Goal: Navigation & Orientation: Understand site structure

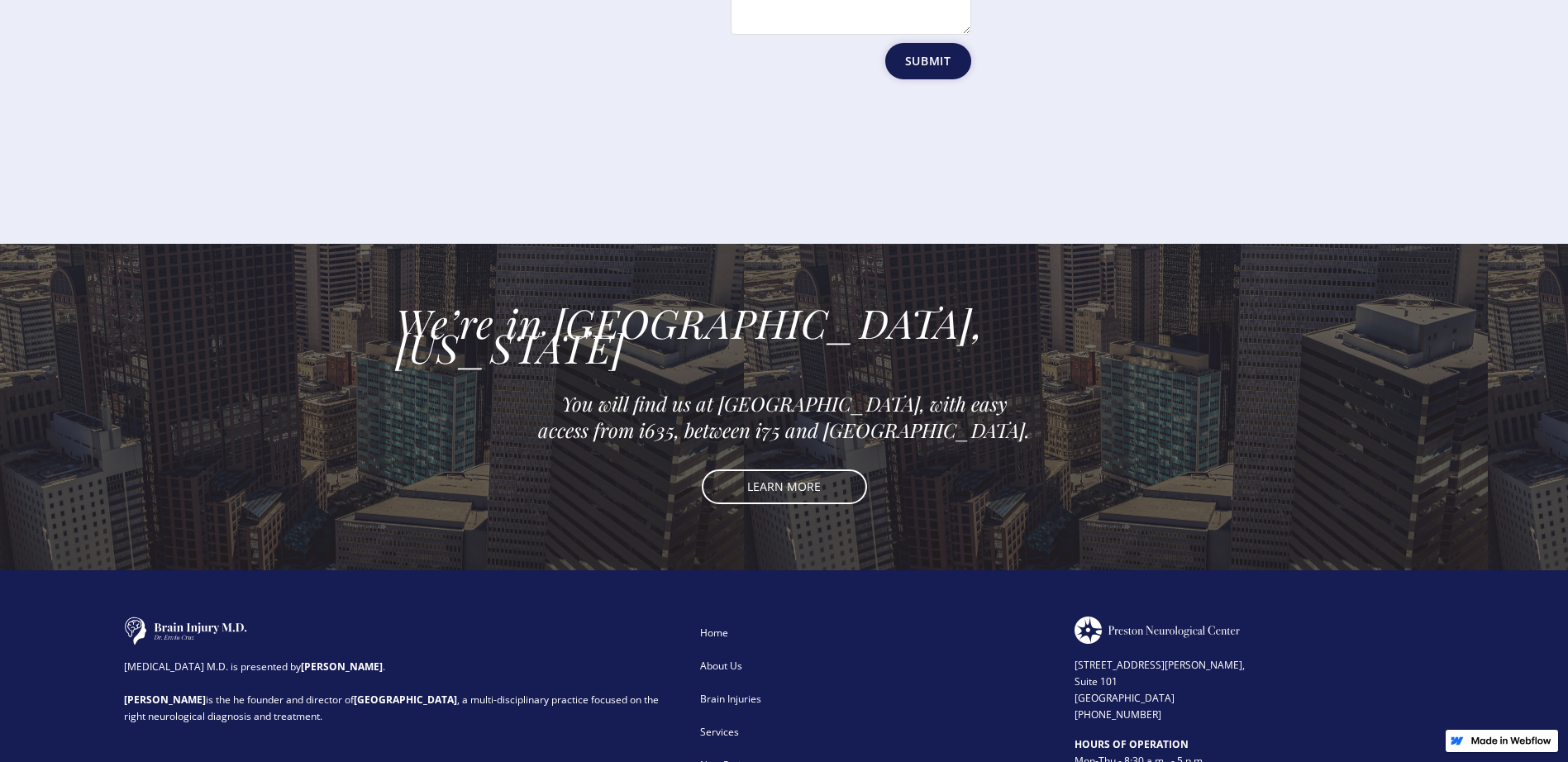
scroll to position [3686, 0]
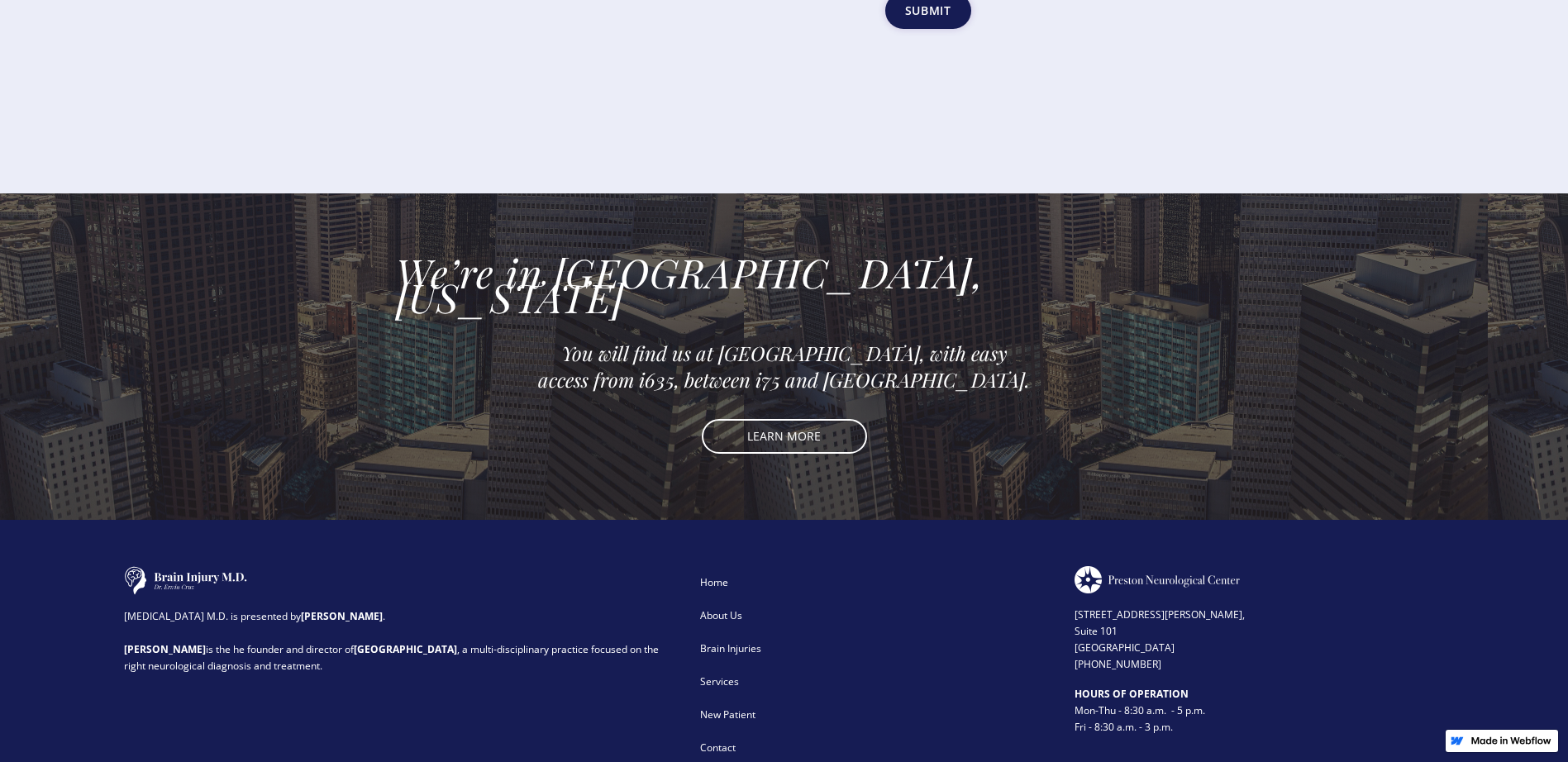
click at [710, 607] on div "About Us" at bounding box center [877, 615] width 353 height 17
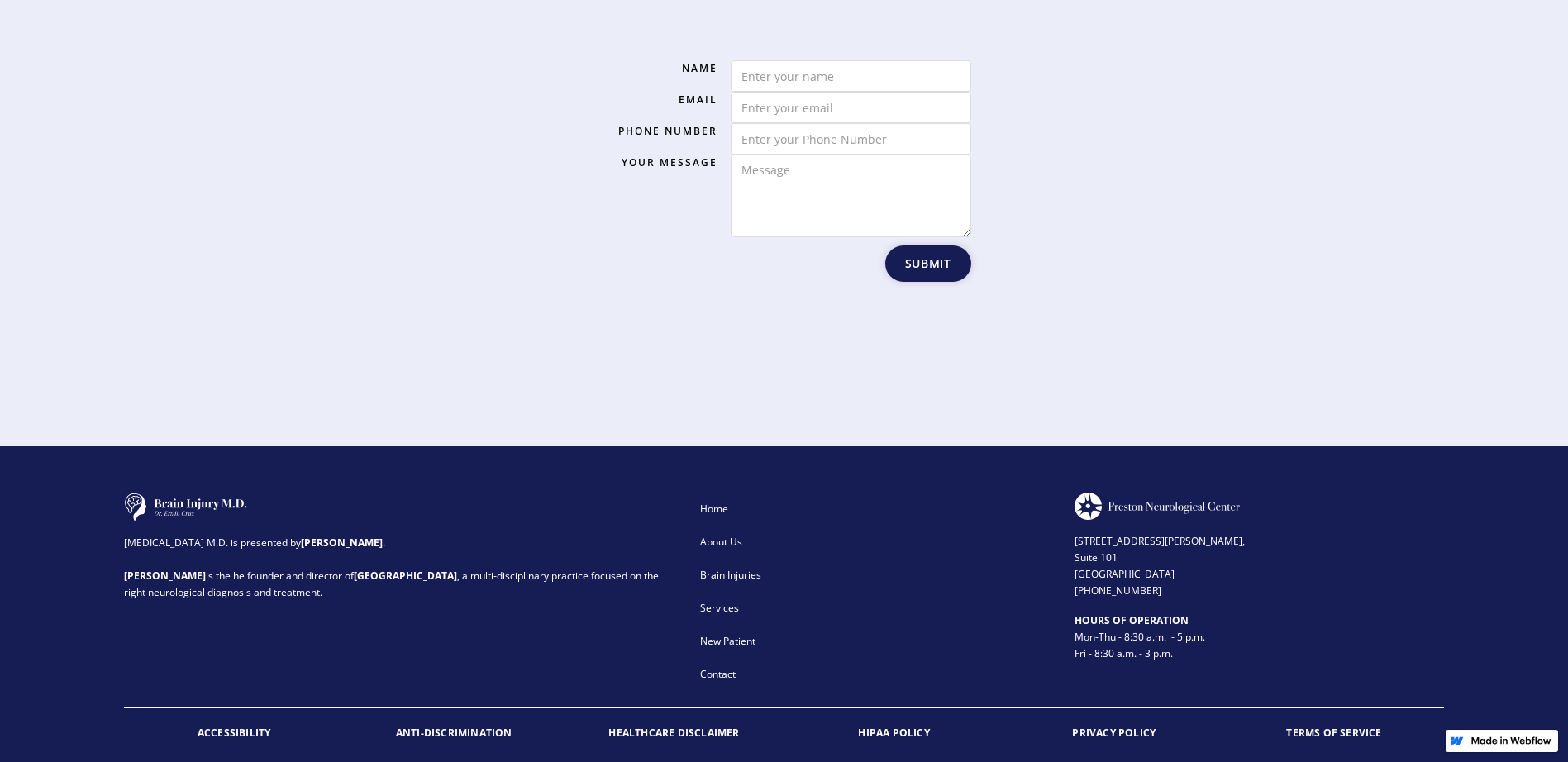
scroll to position [2566, 0]
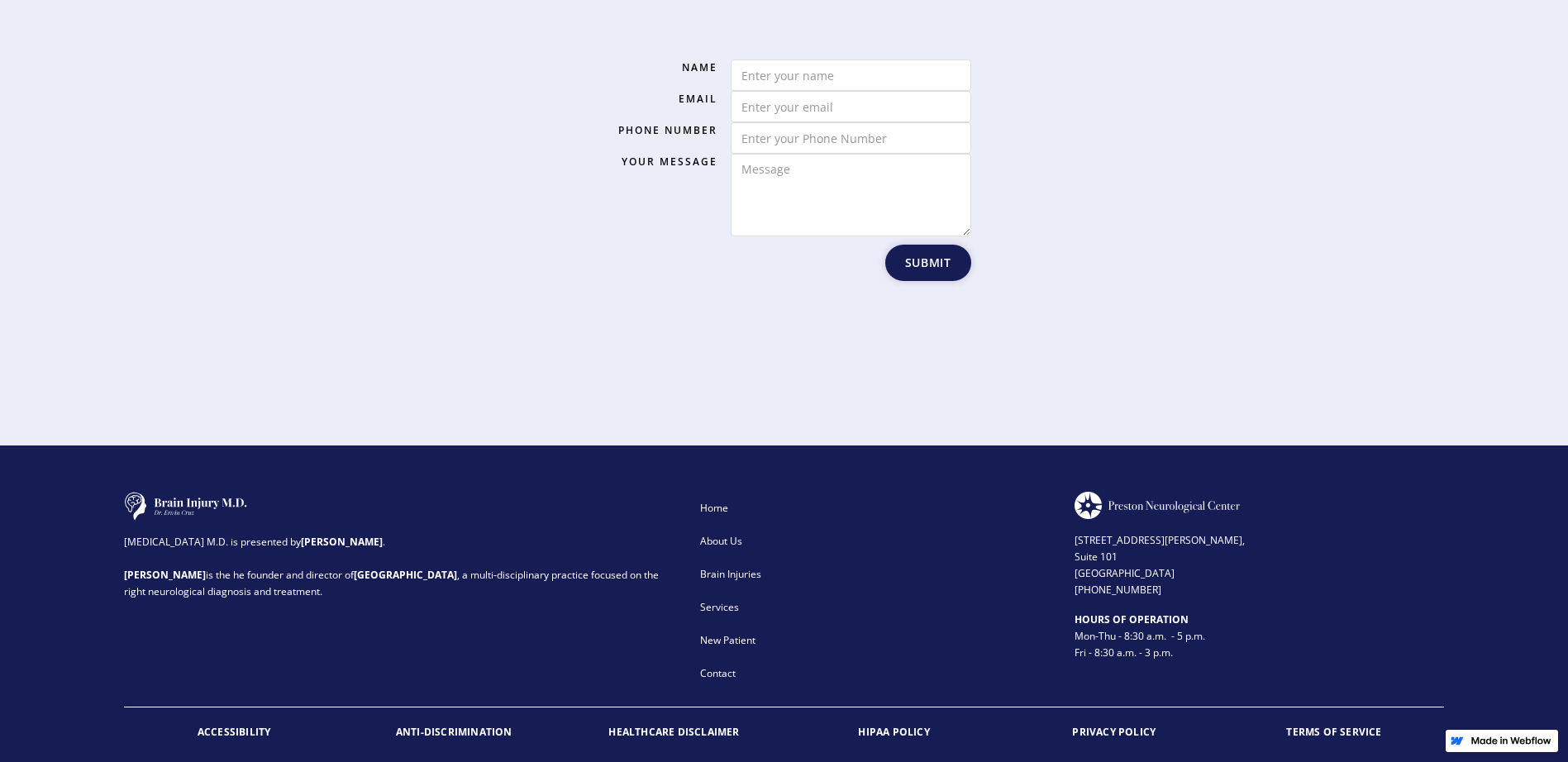
click at [708, 500] on div "Home" at bounding box center [877, 508] width 353 height 17
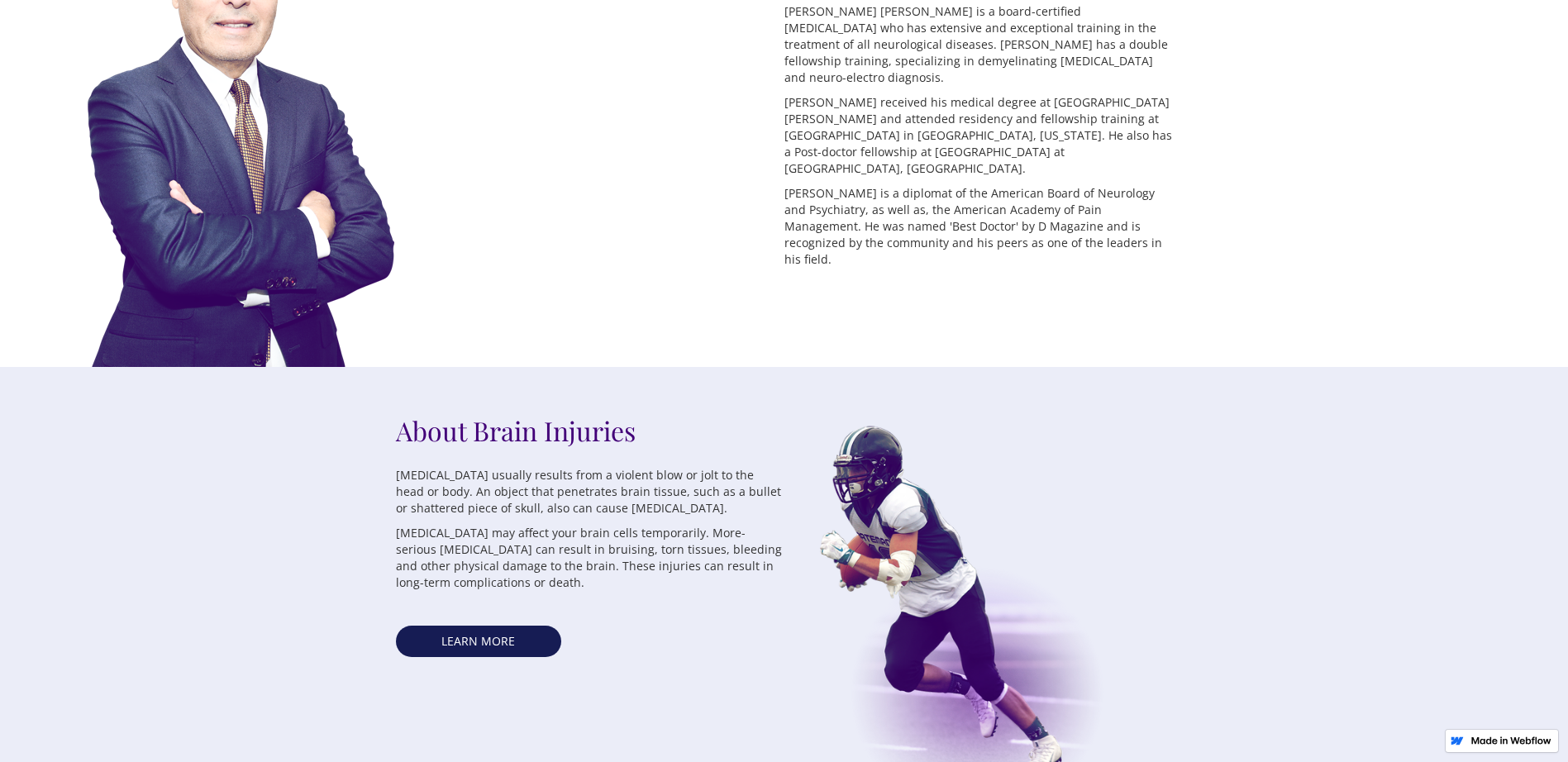
scroll to position [909, 0]
